Goal: Find specific page/section: Find specific page/section

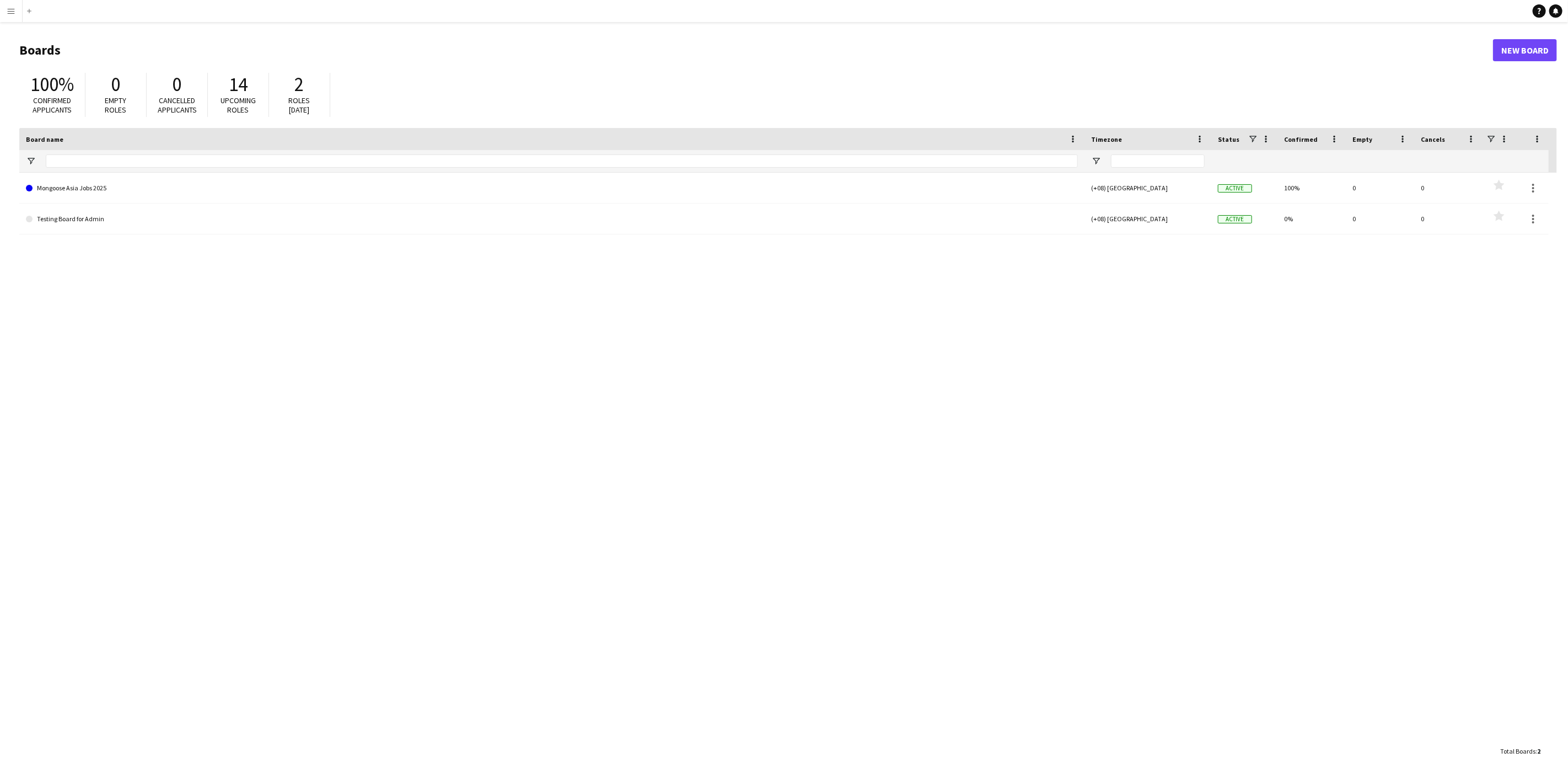
drag, startPoint x: 44, startPoint y: 94, endPoint x: 131, endPoint y: 91, distance: 87.1
click at [52, 93] on span "100%" at bounding box center [52, 85] width 44 height 24
click at [130, 88] on div "0" at bounding box center [116, 85] width 38 height 23
drag, startPoint x: 210, startPoint y: 93, endPoint x: 227, endPoint y: 91, distance: 17.1
click at [208, 94] on div "14 Upcoming roles" at bounding box center [238, 95] width 61 height 44
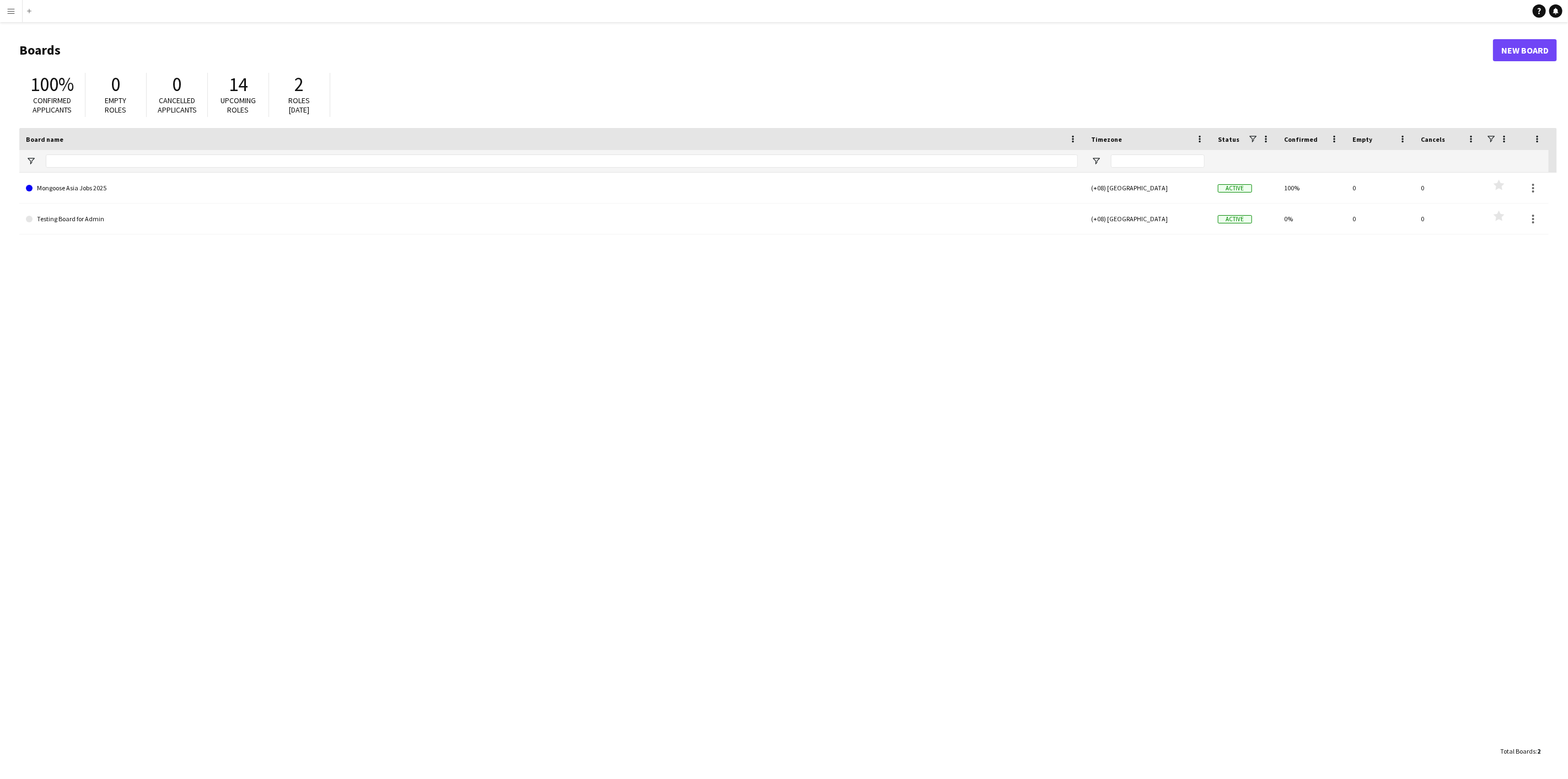
click at [233, 89] on span "14" at bounding box center [238, 85] width 19 height 24
drag, startPoint x: 301, startPoint y: 91, endPoint x: 220, endPoint y: 143, distance: 96.3
click at [302, 86] on span "2" at bounding box center [299, 85] width 9 height 24
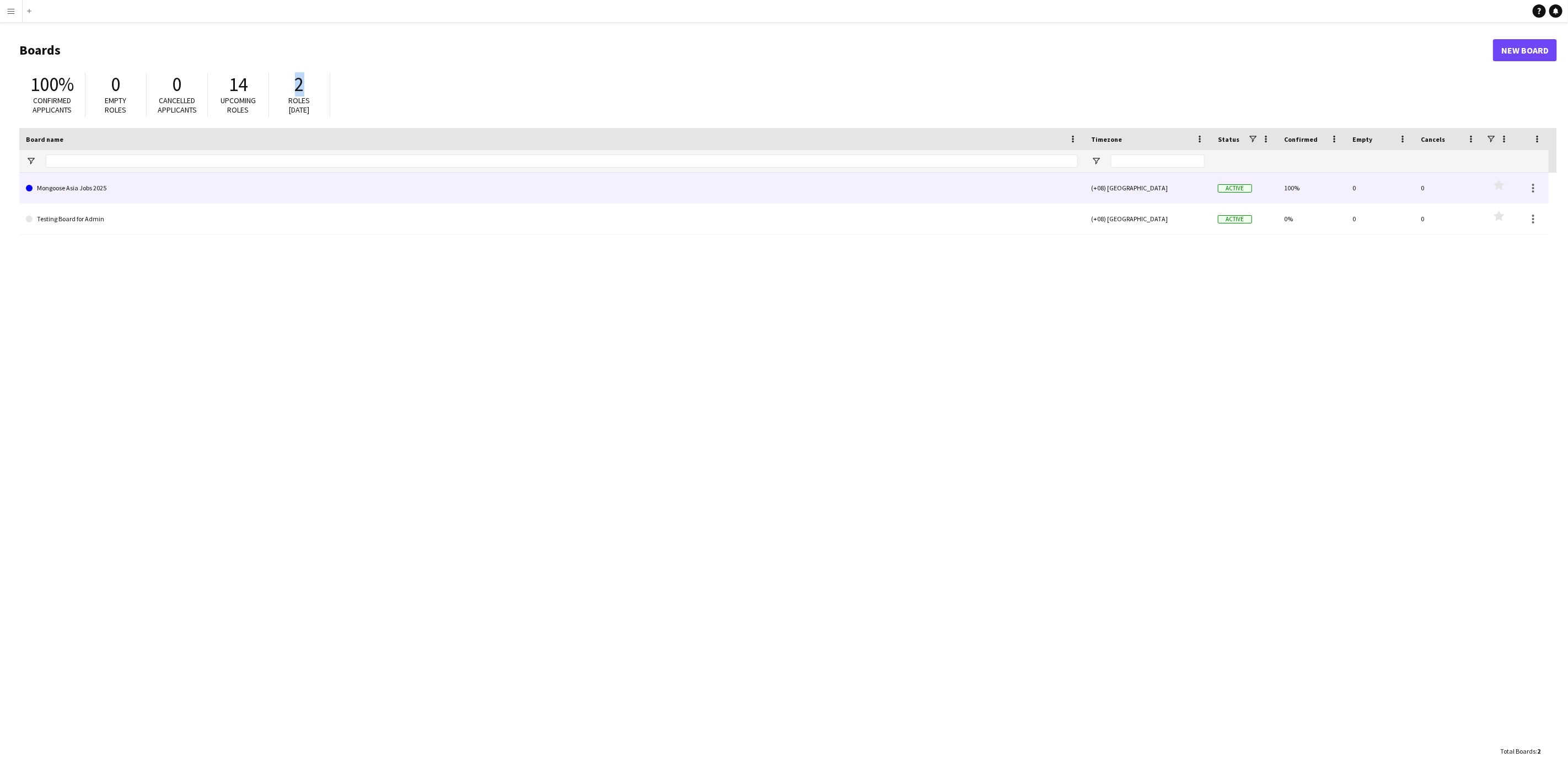
click at [103, 197] on link "Mongoose Asia Jobs 2025" at bounding box center [552, 188] width 1052 height 31
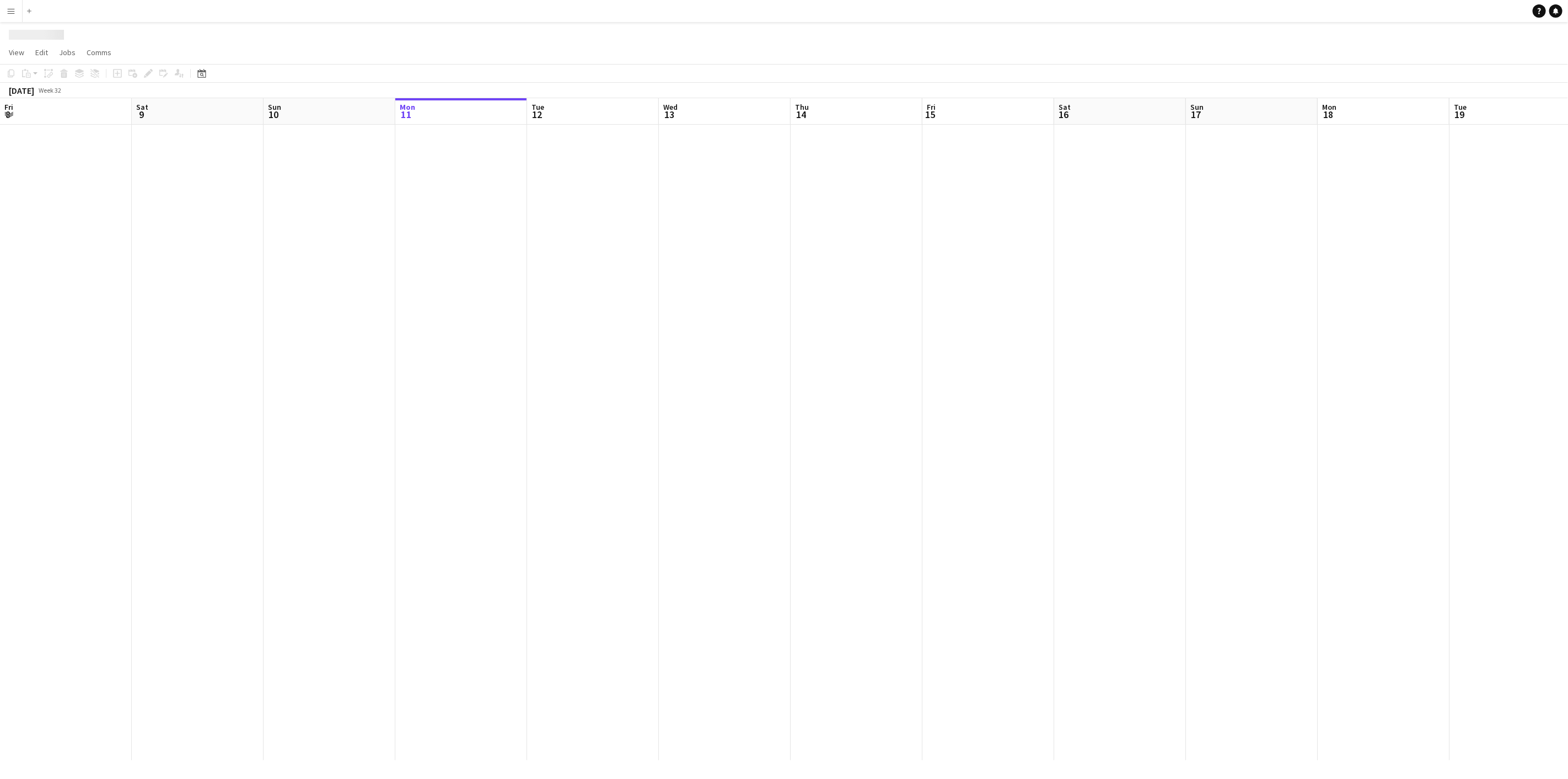
scroll to position [0, 263]
